Goal: Transaction & Acquisition: Purchase product/service

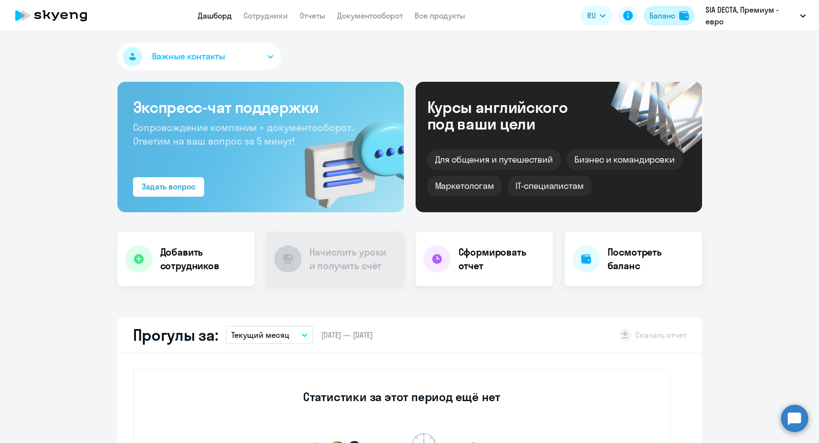
click at [675, 7] on button "Баланс" at bounding box center [668, 15] width 51 height 19
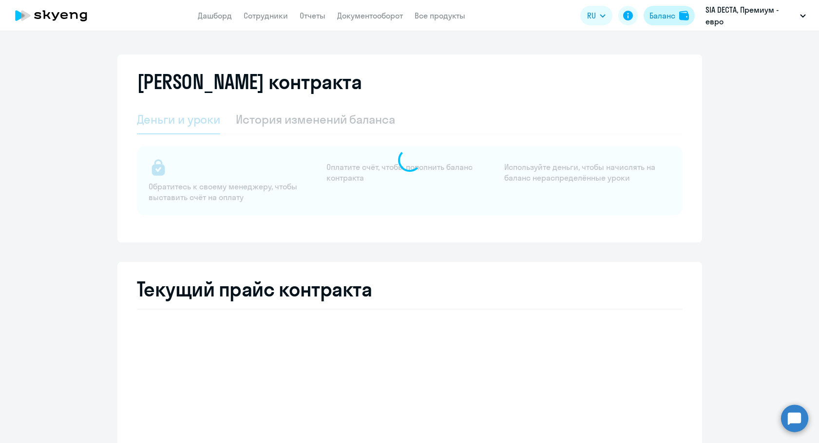
select select "english_adult_not_native_speaker"
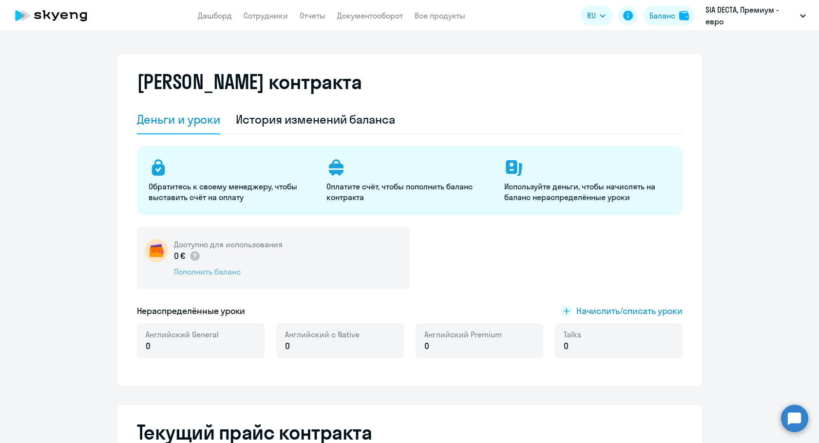
click at [194, 266] on div "Пополнить баланс" at bounding box center [228, 271] width 109 height 11
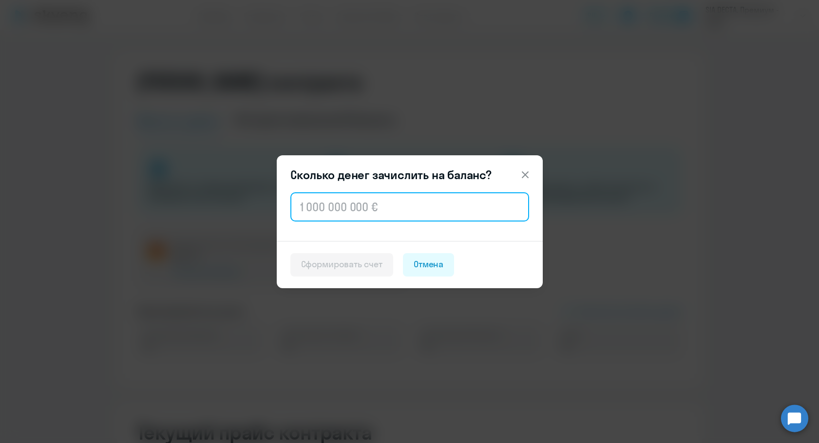
click at [312, 210] on input "text" at bounding box center [409, 206] width 239 height 29
paste input "1 616,64"
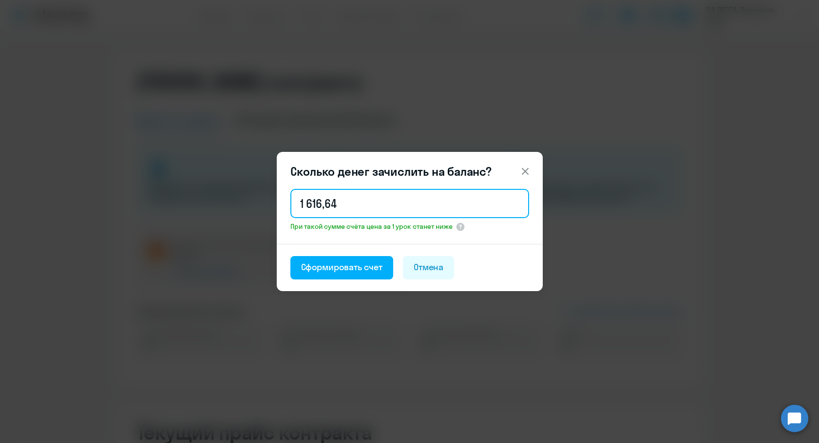
type input "1 616,64"
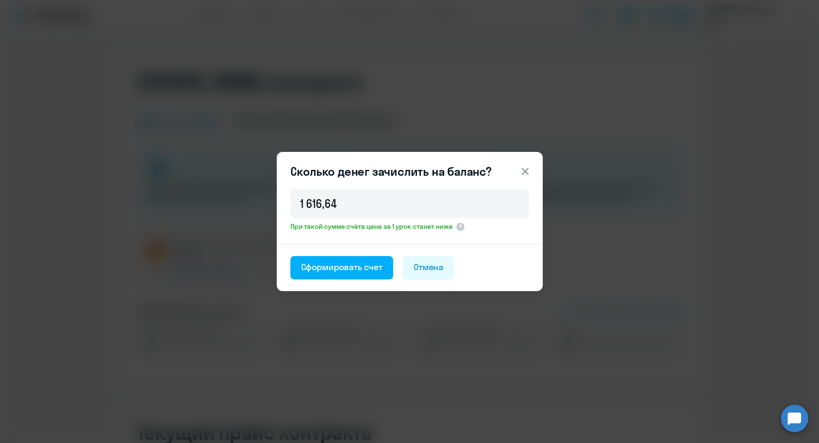
click at [362, 280] on footer "Сформировать счет [PERSON_NAME]" at bounding box center [410, 267] width 266 height 47
click at [363, 268] on div "Сформировать счет" at bounding box center [341, 267] width 81 height 13
